Goal: Book appointment/travel/reservation

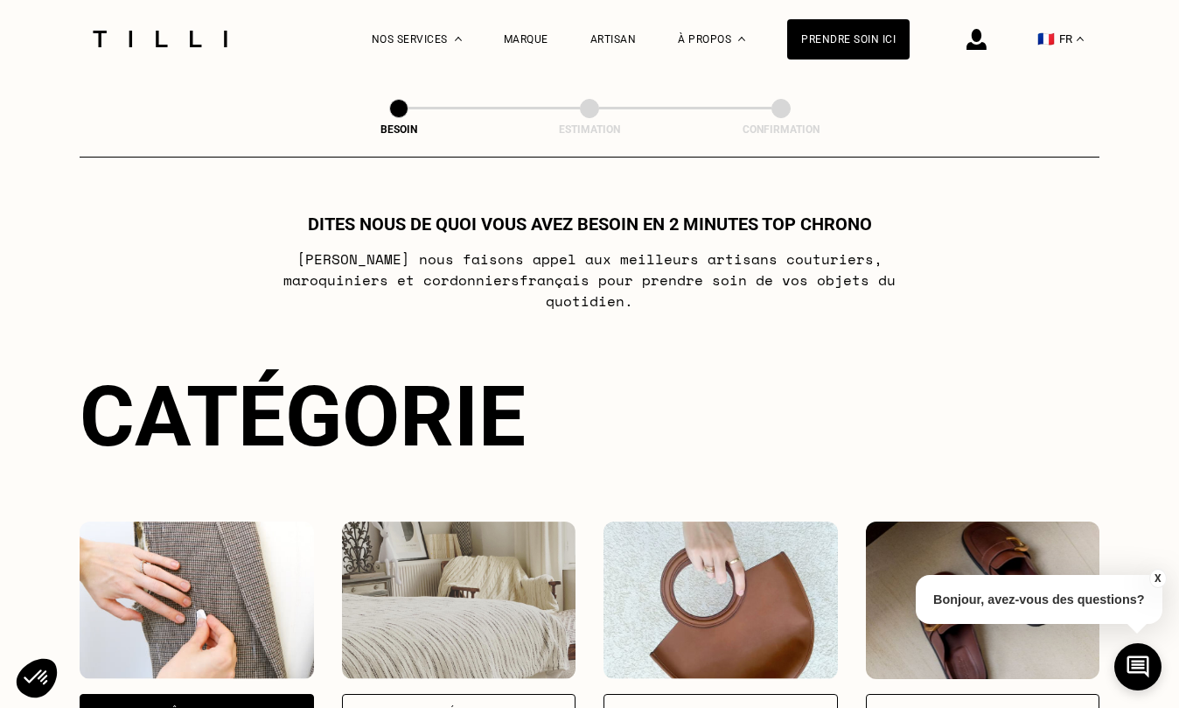
scroll to position [572, 0]
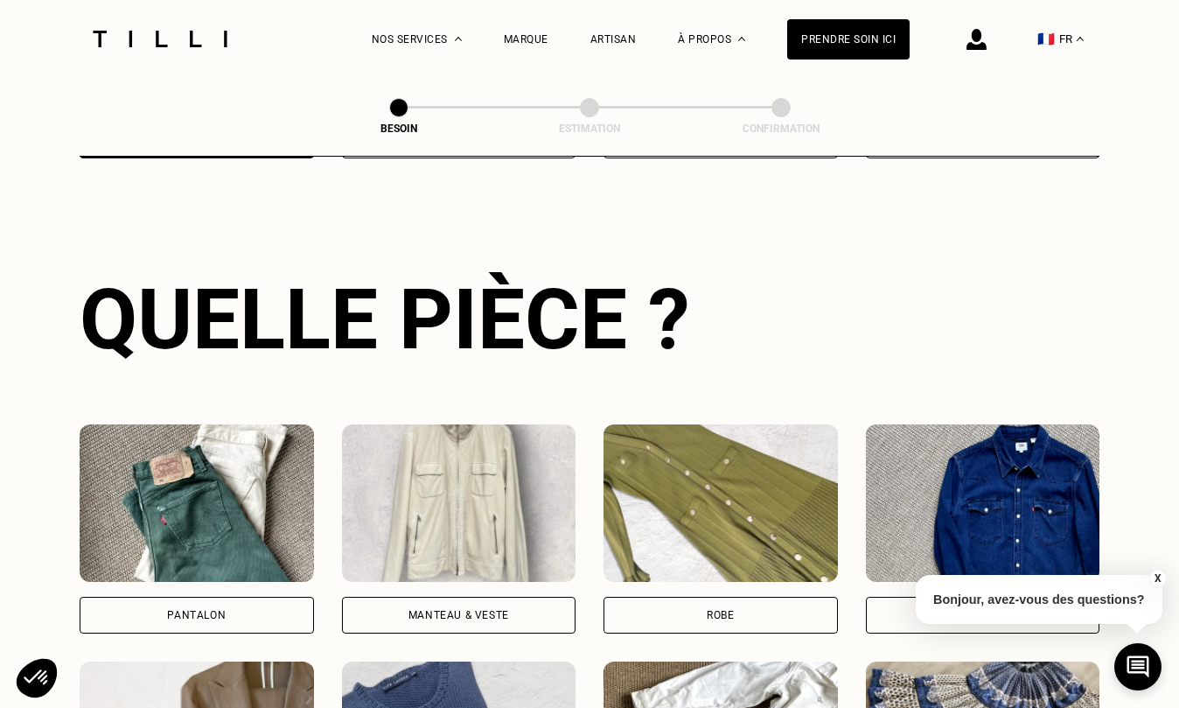
click at [154, 487] on img at bounding box center [197, 502] width 234 height 157
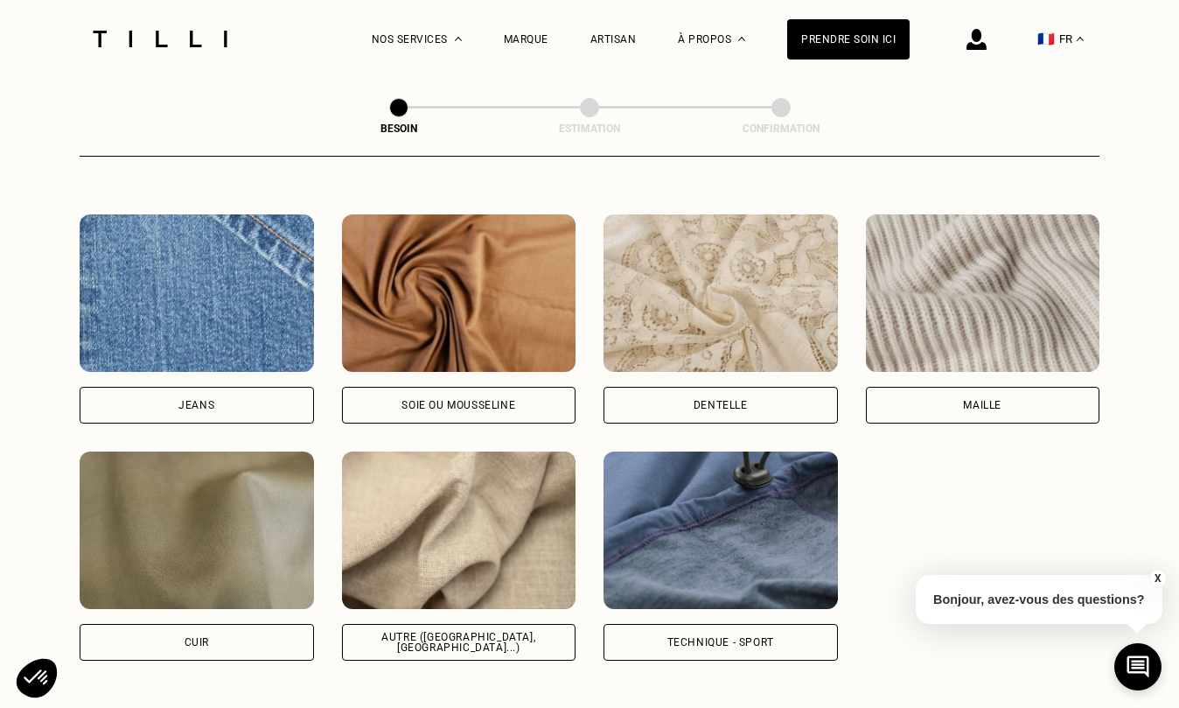
scroll to position [1873, 0]
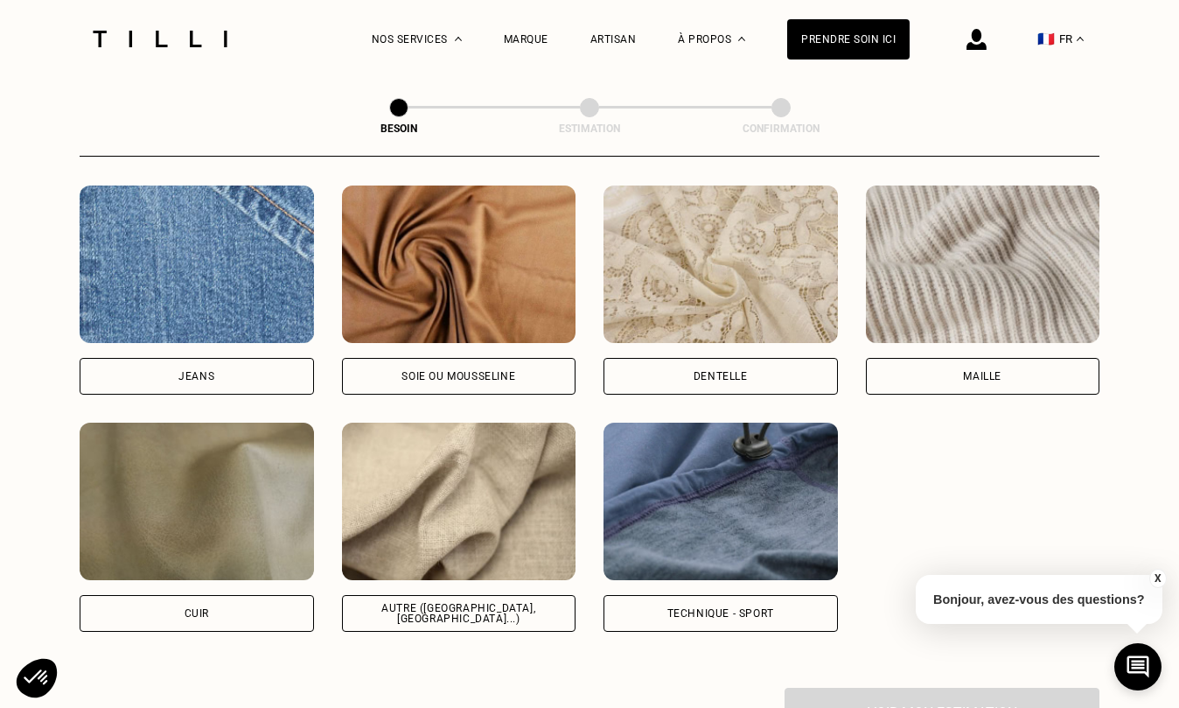
click at [479, 478] on img at bounding box center [459, 500] width 234 height 157
select select "FR"
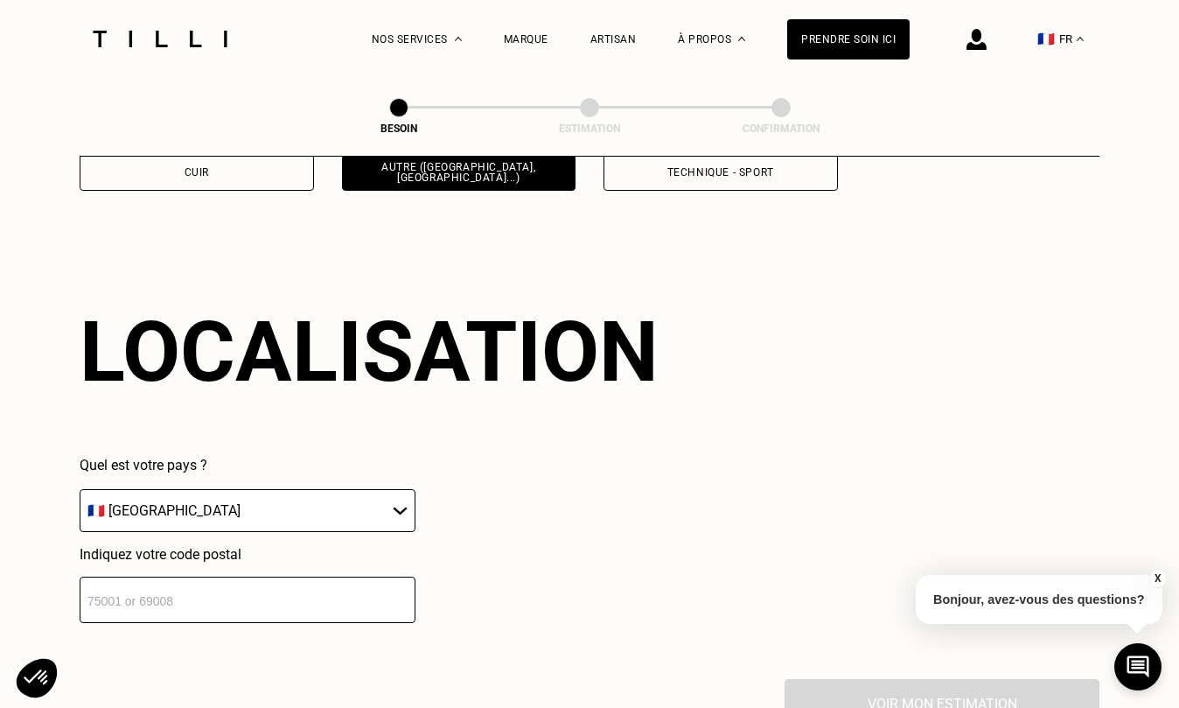
scroll to position [2352, 0]
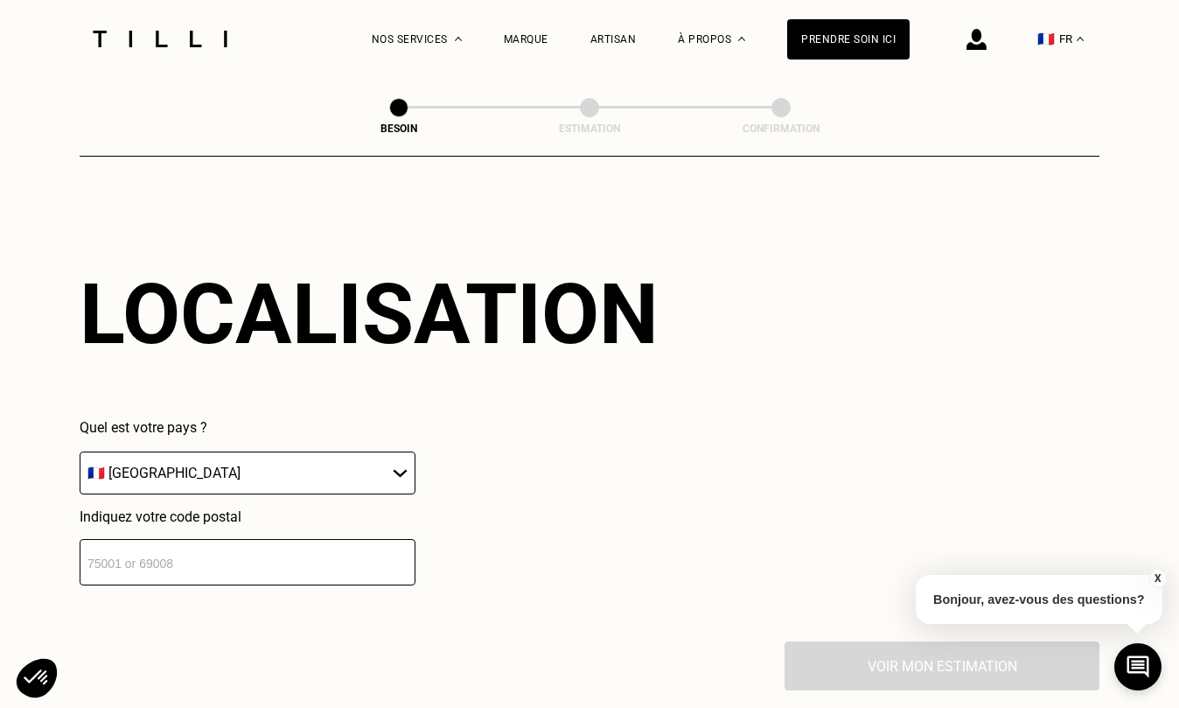
click at [143, 554] on input "number" at bounding box center [248, 562] width 336 height 46
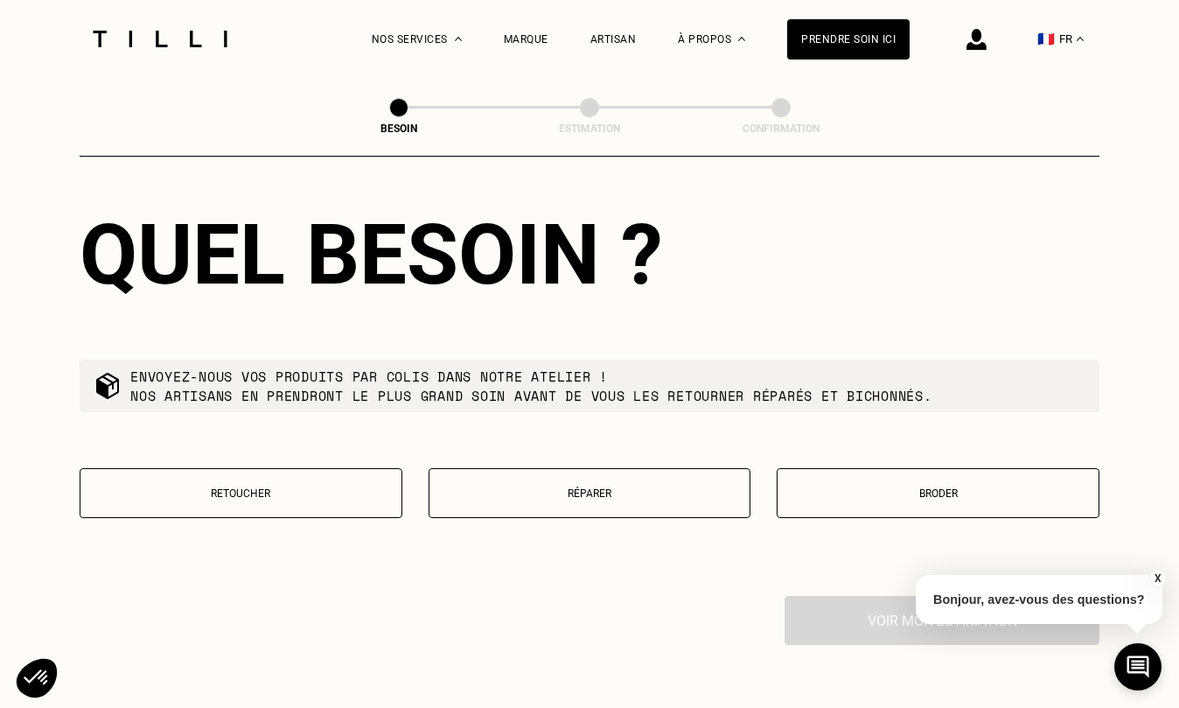
scroll to position [2874, 0]
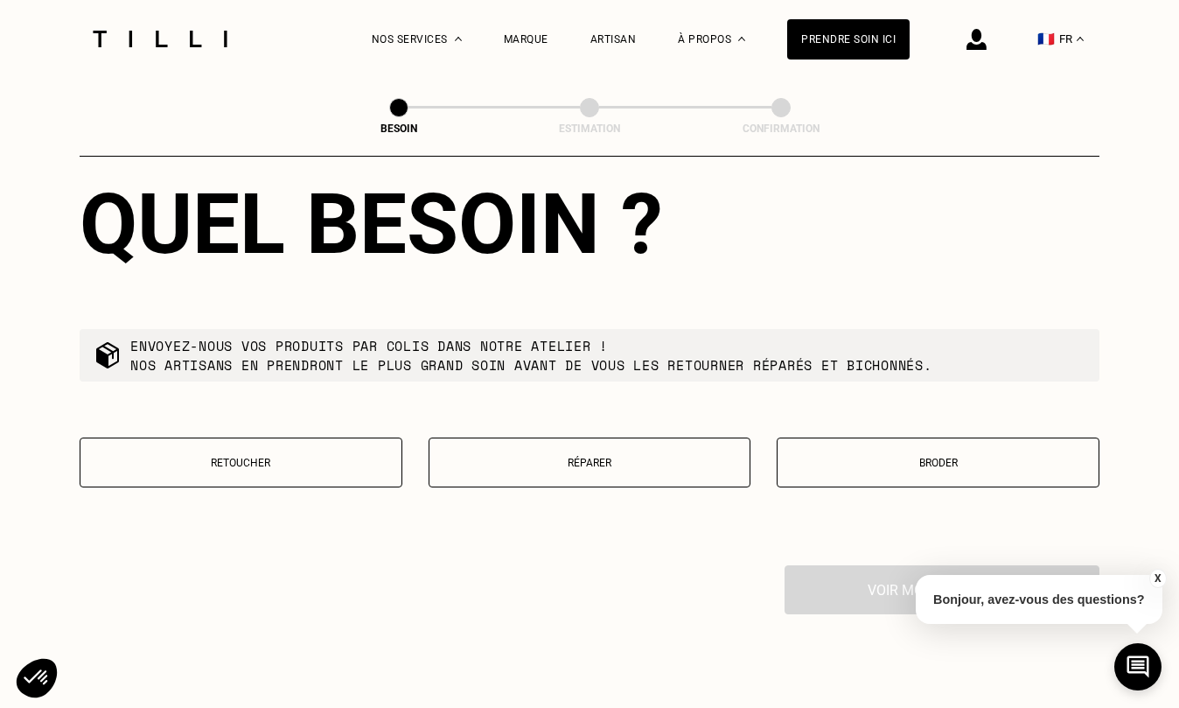
type input "54710"
click at [227, 457] on p "Retoucher" at bounding box center [240, 463] width 303 height 12
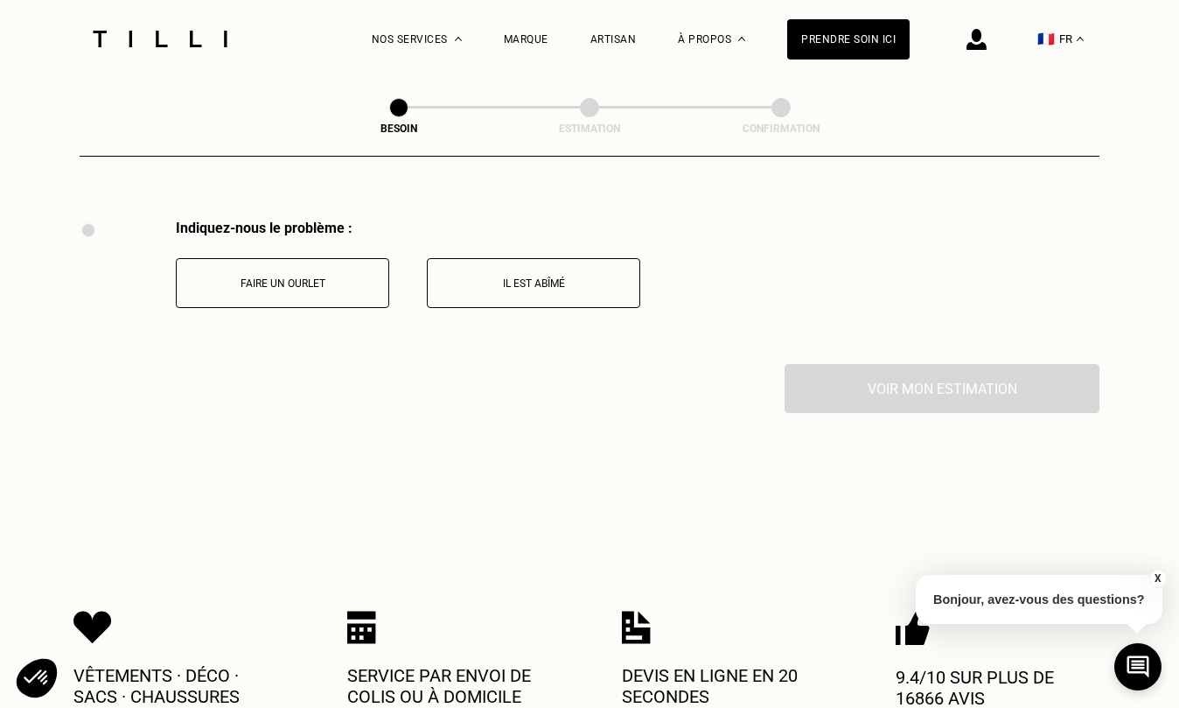
scroll to position [3235, 0]
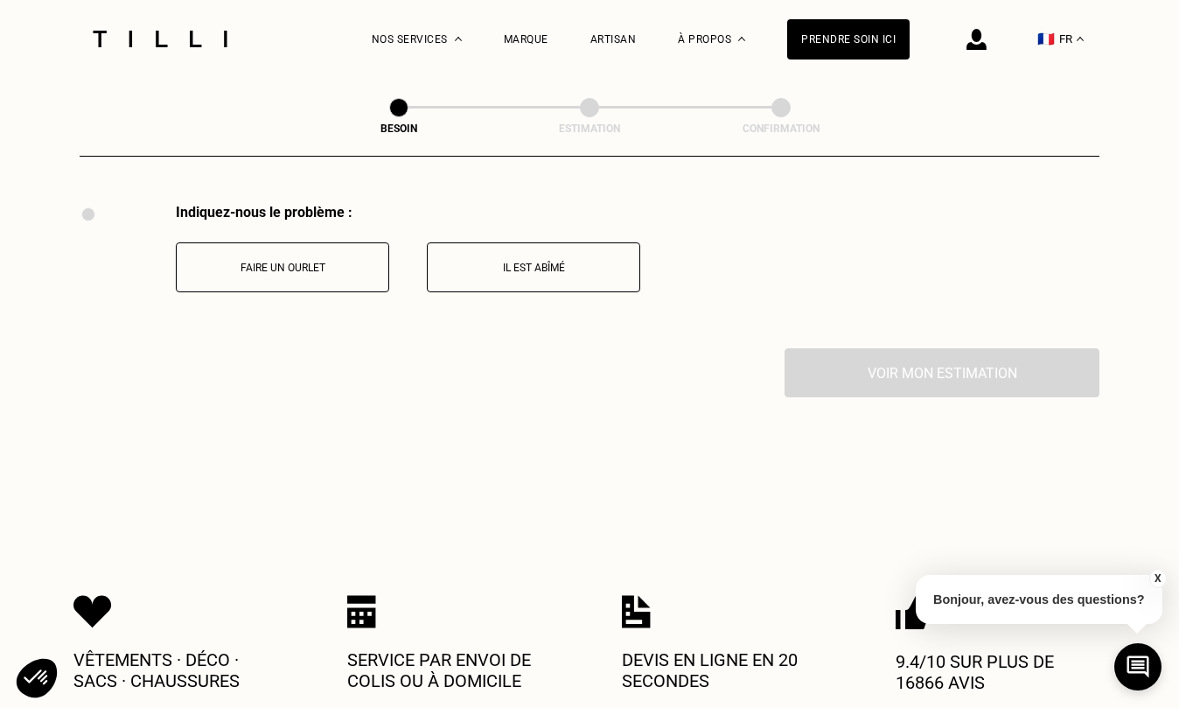
click at [258, 272] on button "Faire un ourlet" at bounding box center [282, 267] width 213 height 50
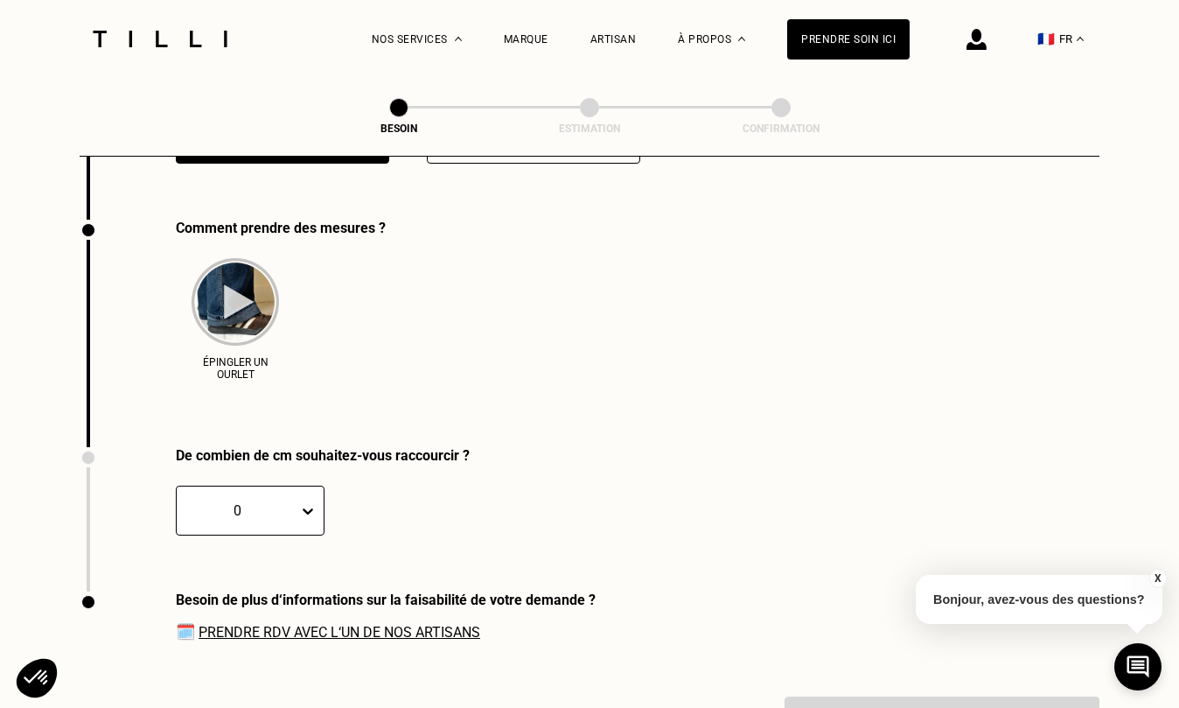
scroll to position [3379, 0]
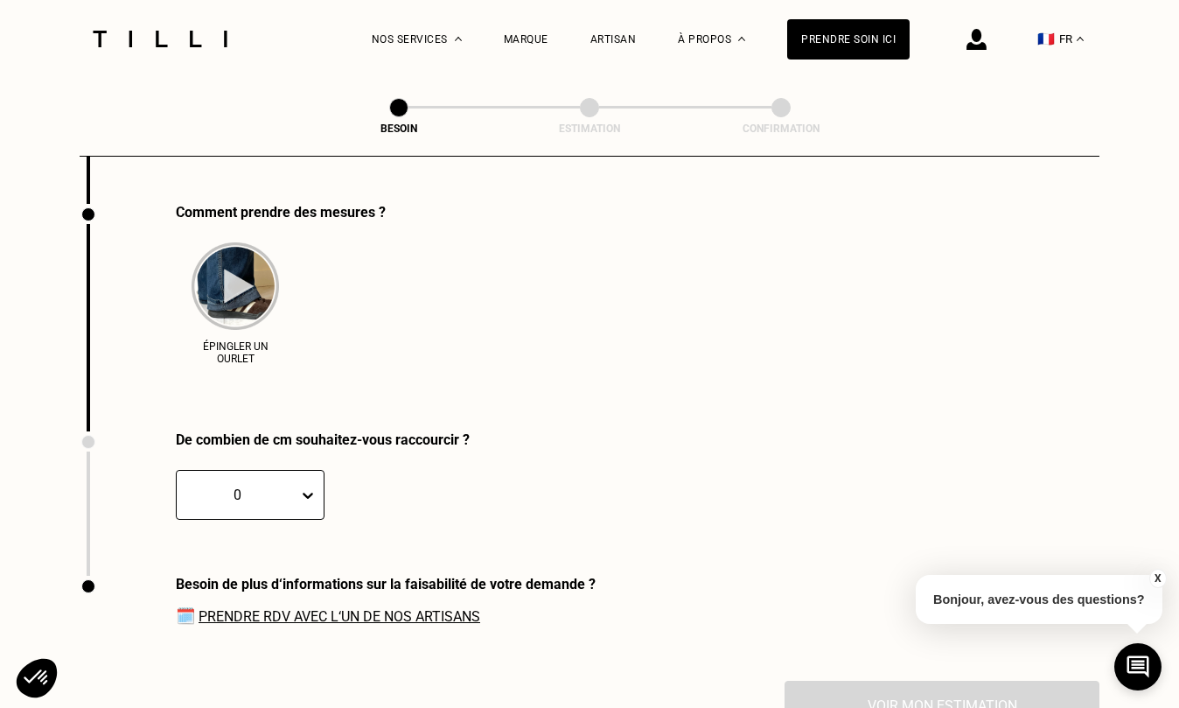
click at [310, 487] on div "De combien de cm souhaitez-vous raccourcir ? 0 CM" at bounding box center [275, 503] width 390 height 144
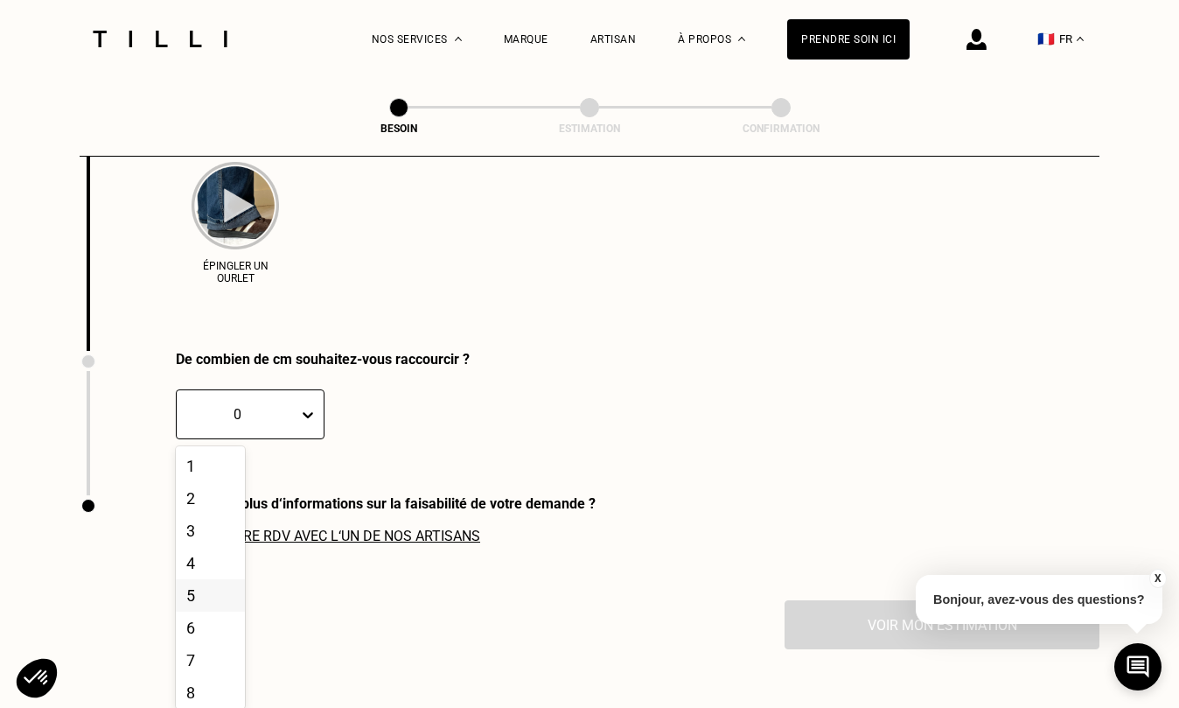
click at [202, 595] on div "5" at bounding box center [210, 595] width 69 height 32
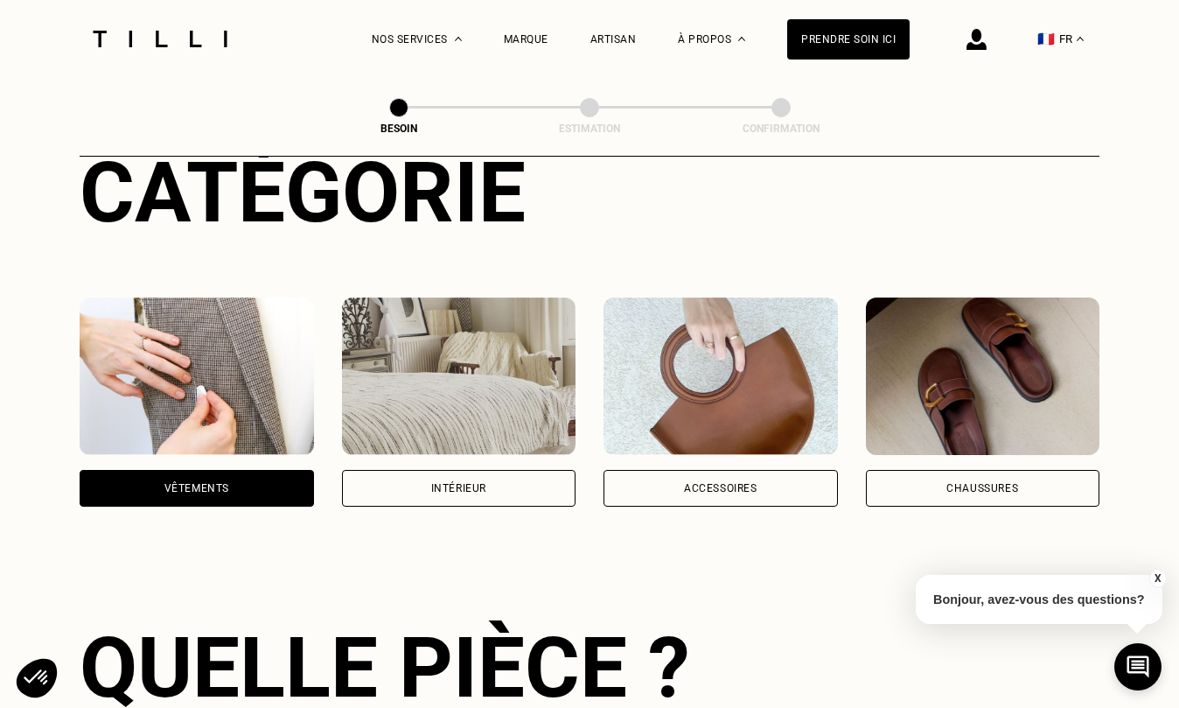
scroll to position [0, 0]
